Goal: Task Accomplishment & Management: Complete application form

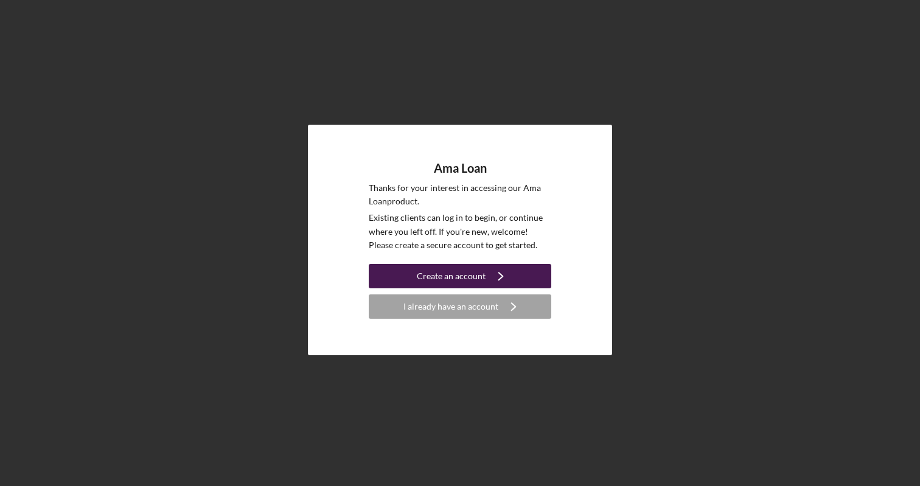
click at [469, 273] on div "Create an account" at bounding box center [451, 276] width 69 height 24
